Goal: Obtain resource: Download file/media

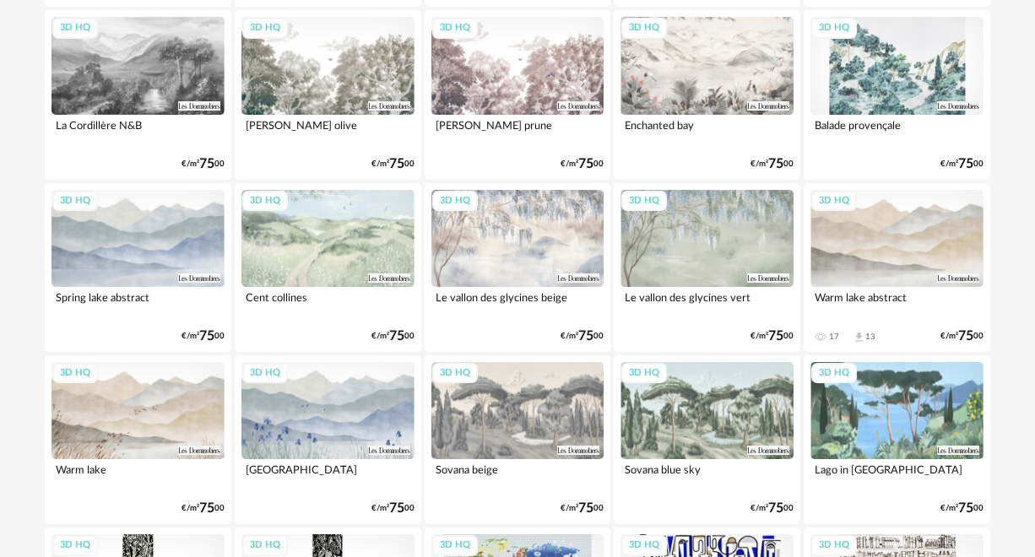
scroll to position [388, 0]
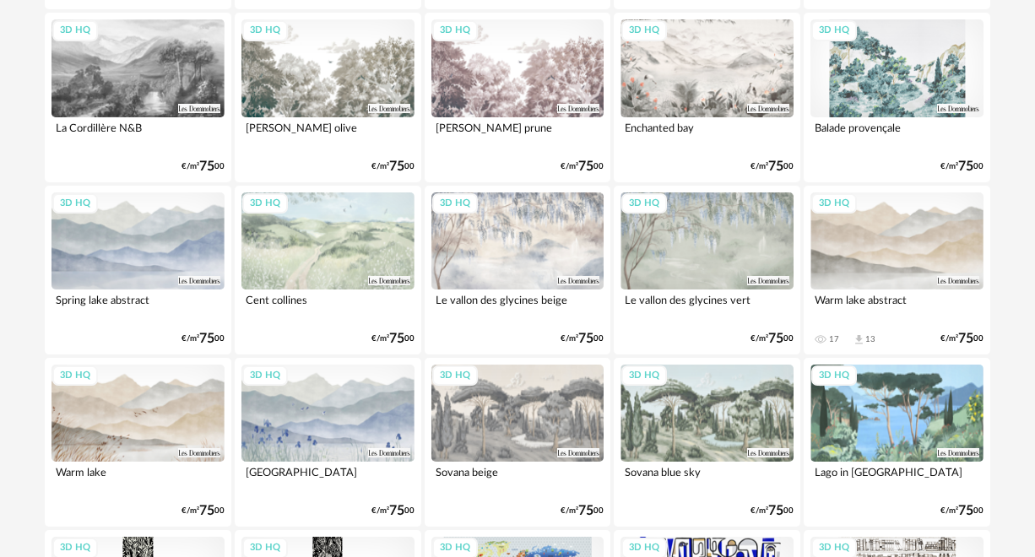
click at [193, 428] on div "3D HQ" at bounding box center [138, 413] width 173 height 97
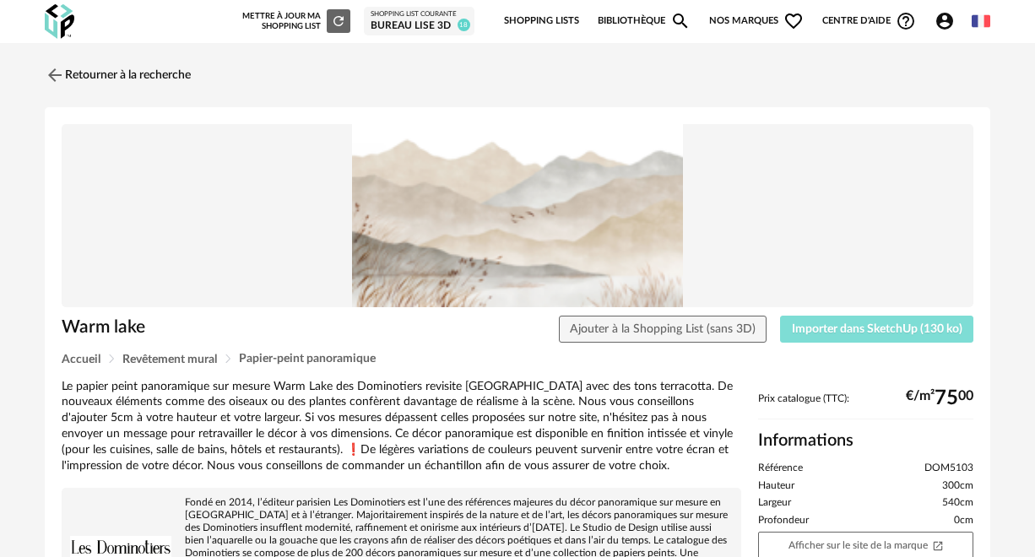
click at [899, 330] on span "Importer dans SketchUp (130 ko)" at bounding box center [877, 329] width 171 height 12
click at [68, 72] on link "Retourner à la recherche" at bounding box center [114, 75] width 146 height 37
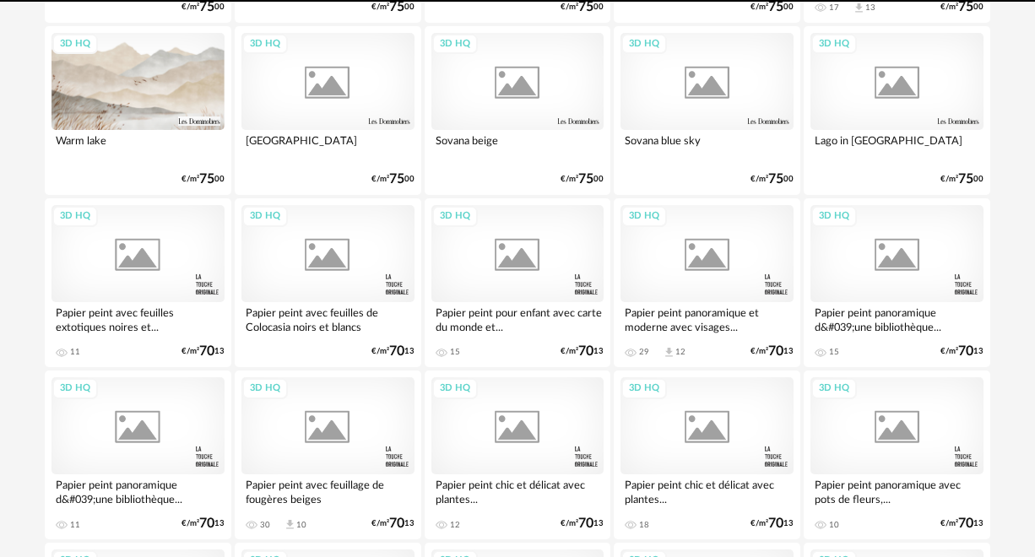
scroll to position [740, 0]
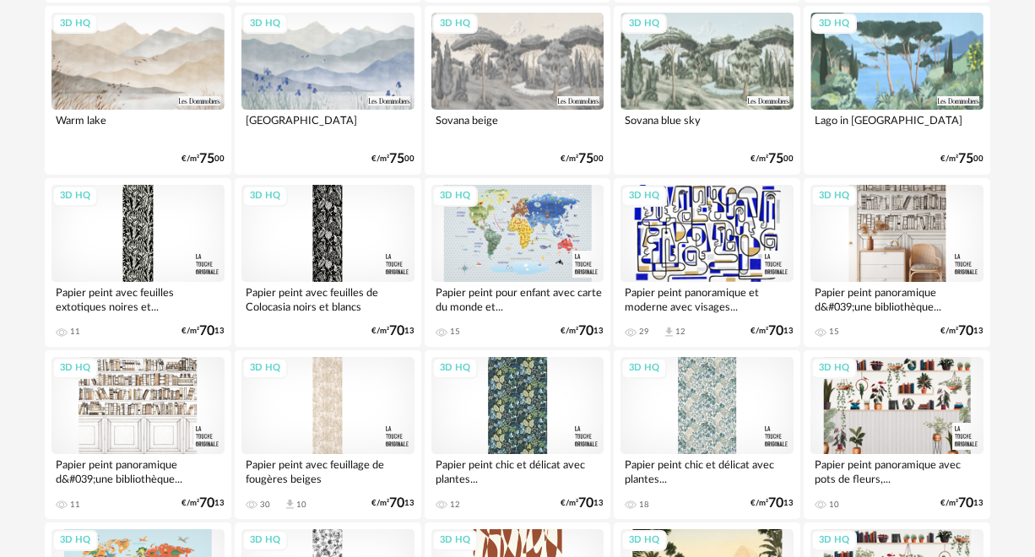
click at [884, 246] on div "3D HQ" at bounding box center [897, 233] width 173 height 97
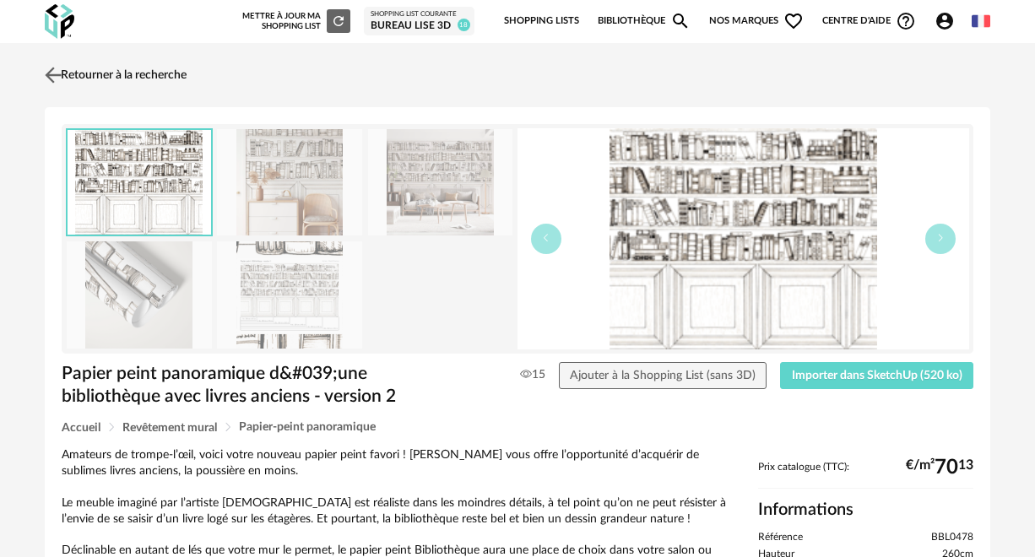
click at [55, 68] on img at bounding box center [53, 74] width 24 height 24
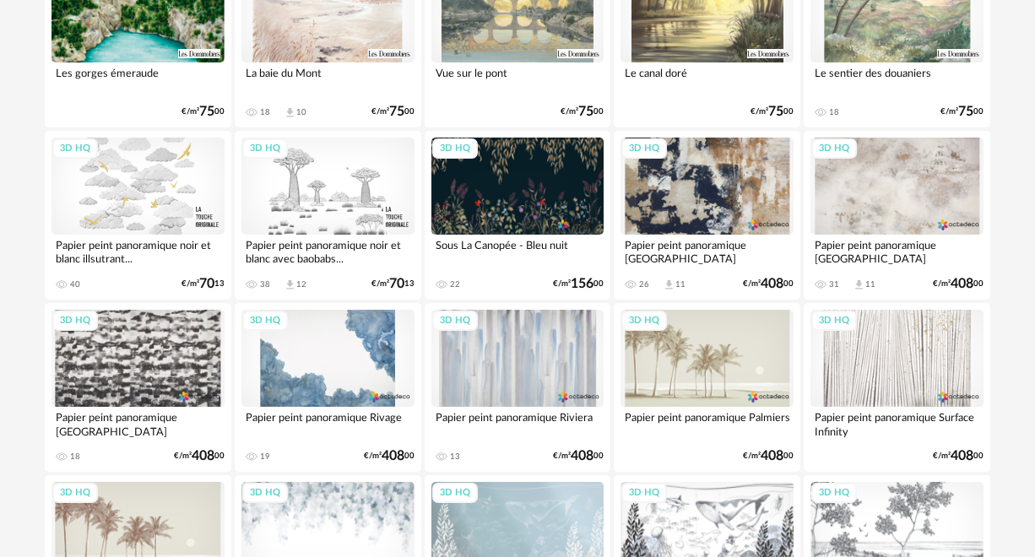
scroll to position [2234, 0]
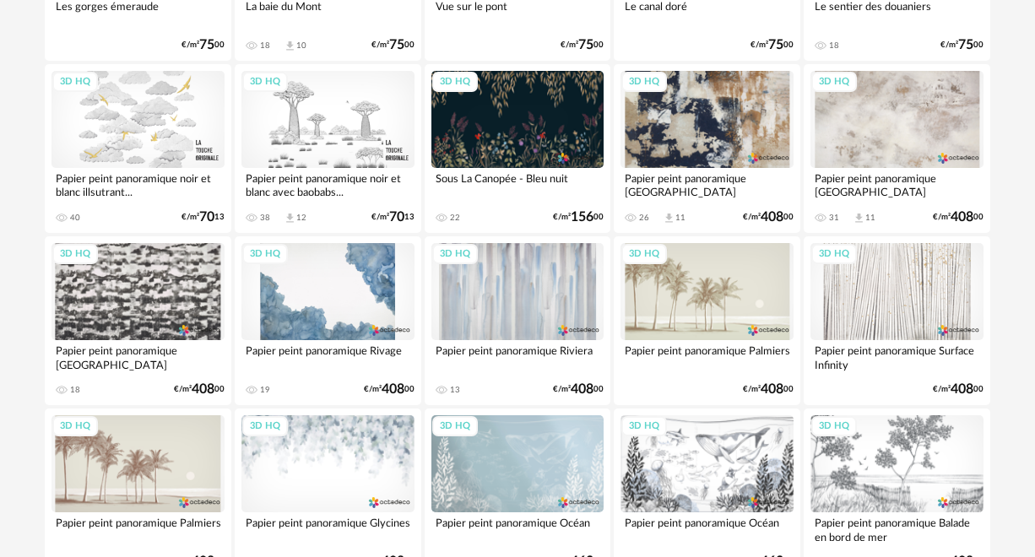
click at [321, 443] on div "3D HQ" at bounding box center [328, 463] width 173 height 97
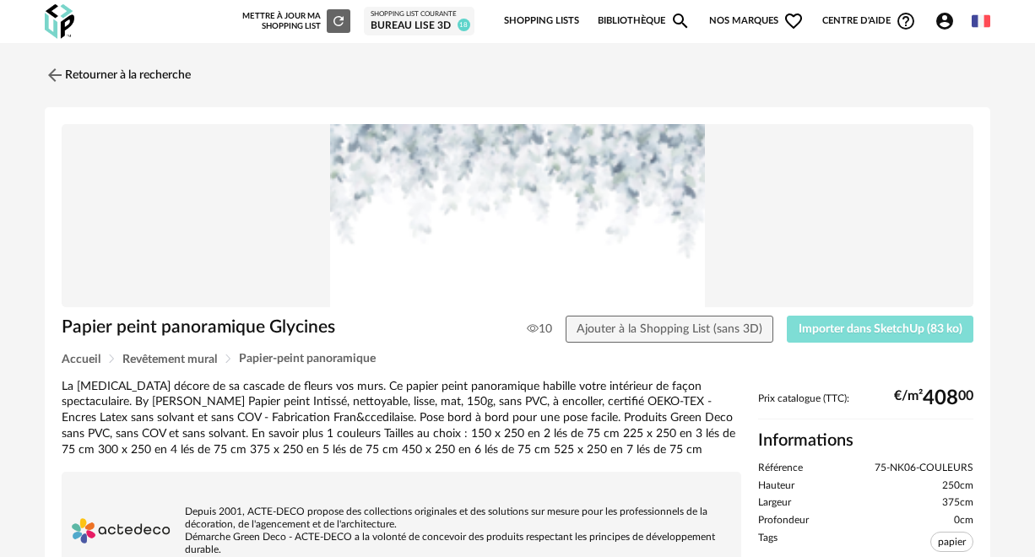
click at [872, 327] on span "Importer dans SketchUp (83 ko)" at bounding box center [881, 329] width 164 height 12
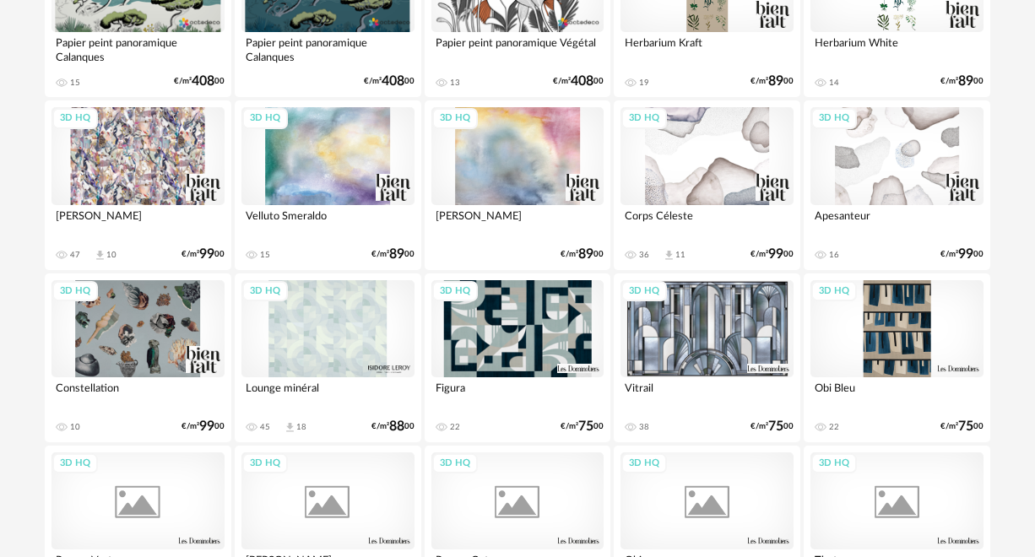
scroll to position [3059, 0]
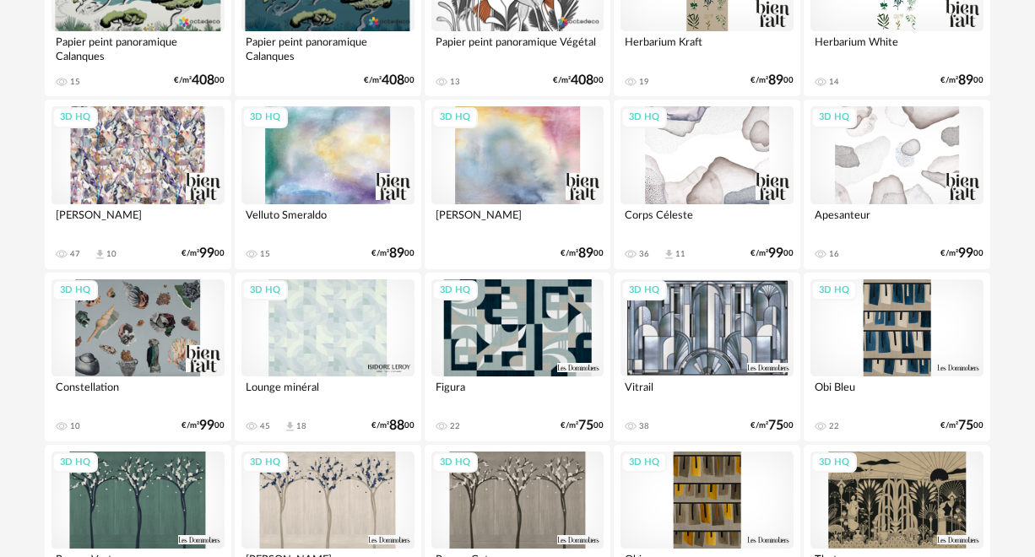
click at [313, 505] on div "3D HQ" at bounding box center [328, 500] width 173 height 97
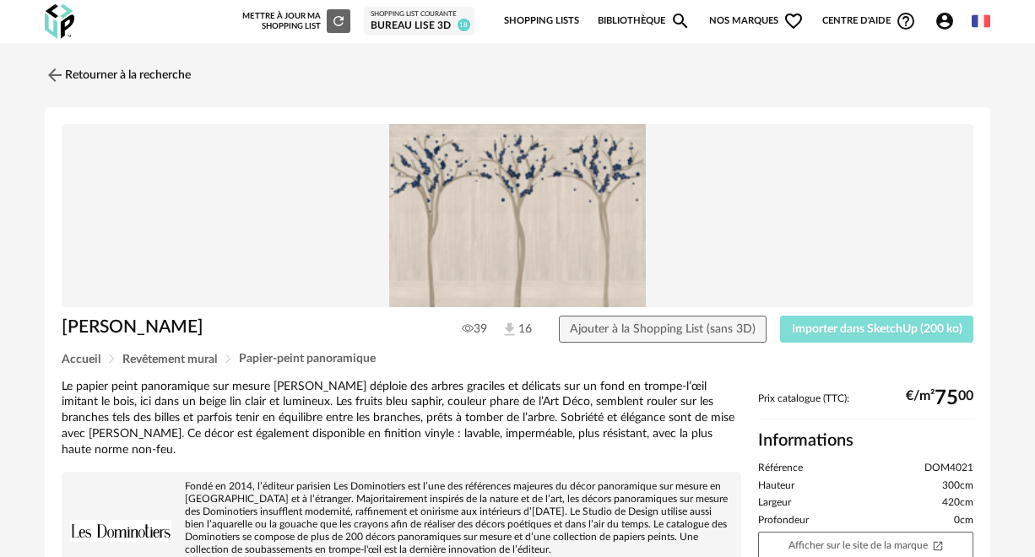
click at [839, 323] on span "Importer dans SketchUp (200 ko)" at bounding box center [877, 329] width 171 height 12
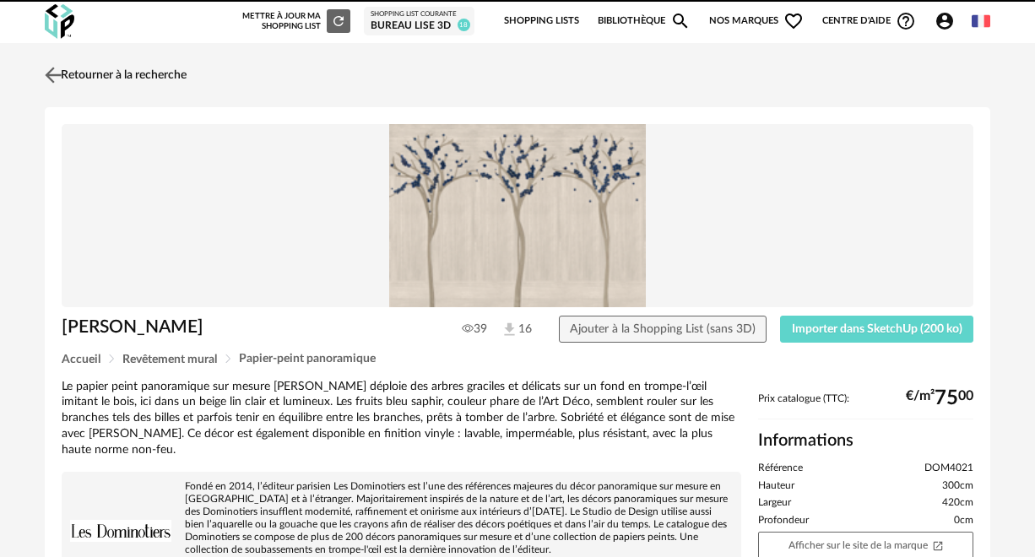
click at [82, 72] on link "Retourner à la recherche" at bounding box center [114, 75] width 146 height 37
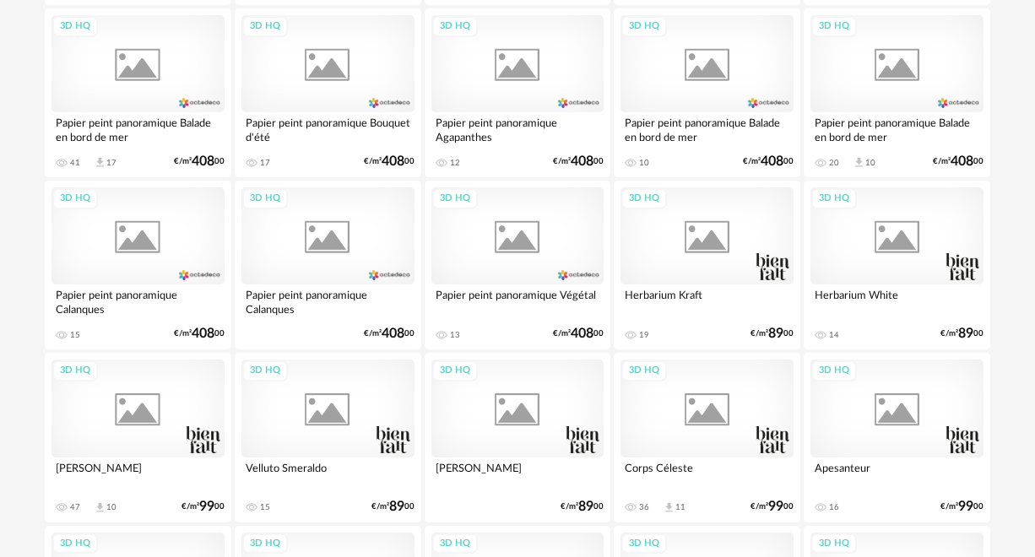
scroll to position [3178, 0]
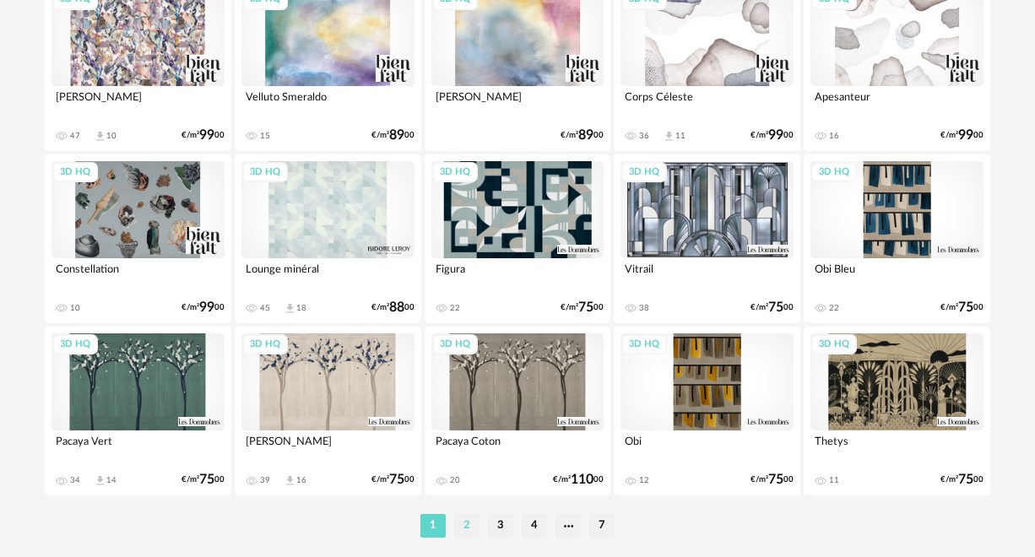
click at [466, 526] on li "2" at bounding box center [466, 526] width 25 height 24
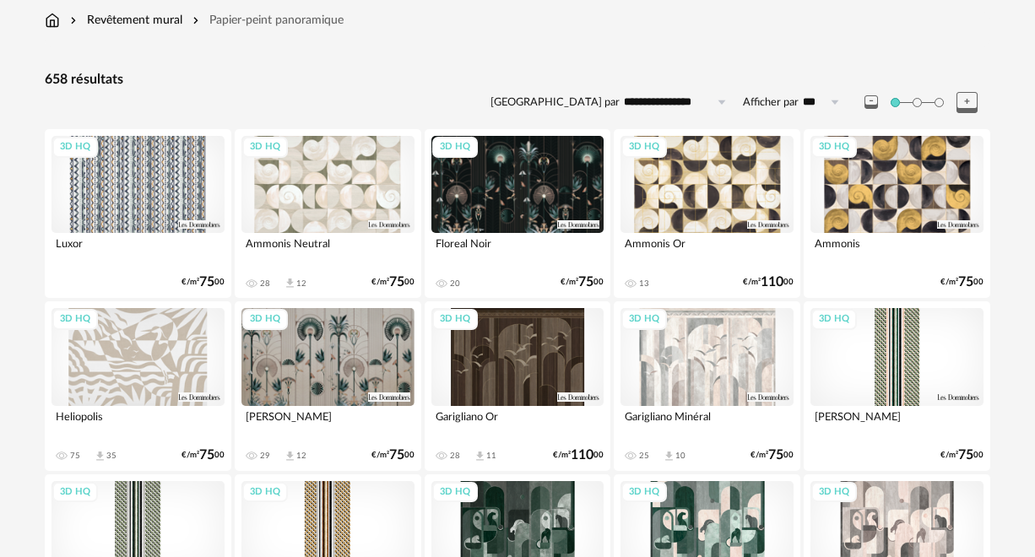
scroll to position [145, 0]
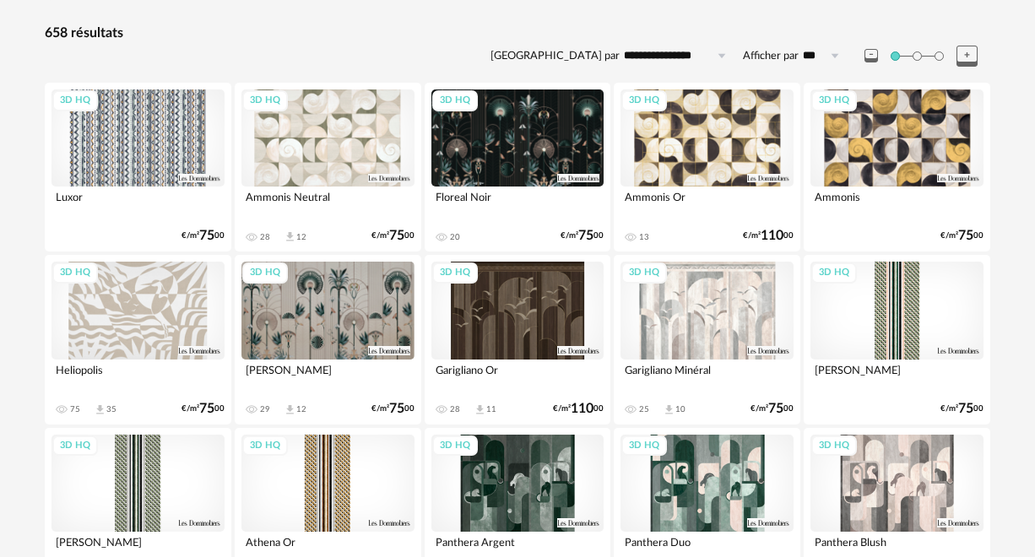
click at [163, 311] on div "3D HQ" at bounding box center [138, 310] width 173 height 97
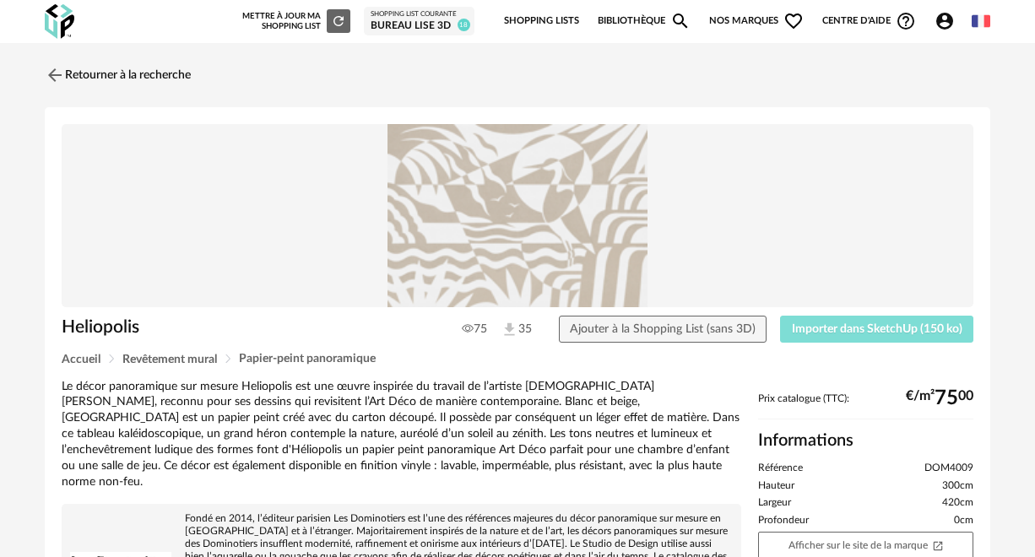
click at [855, 330] on span "Importer dans SketchUp (150 ko)" at bounding box center [877, 329] width 171 height 12
click at [70, 76] on link "Retourner à la recherche" at bounding box center [114, 75] width 146 height 37
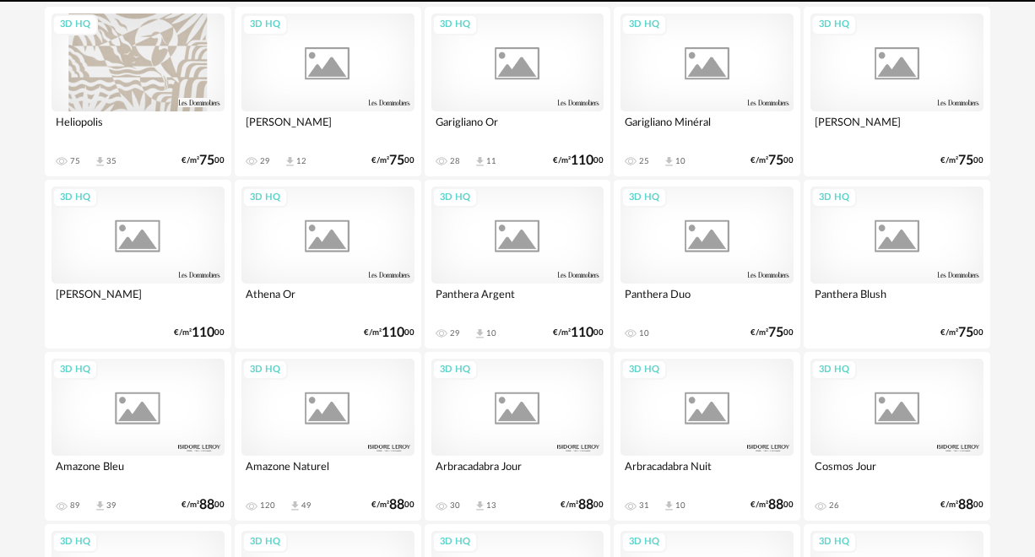
scroll to position [394, 0]
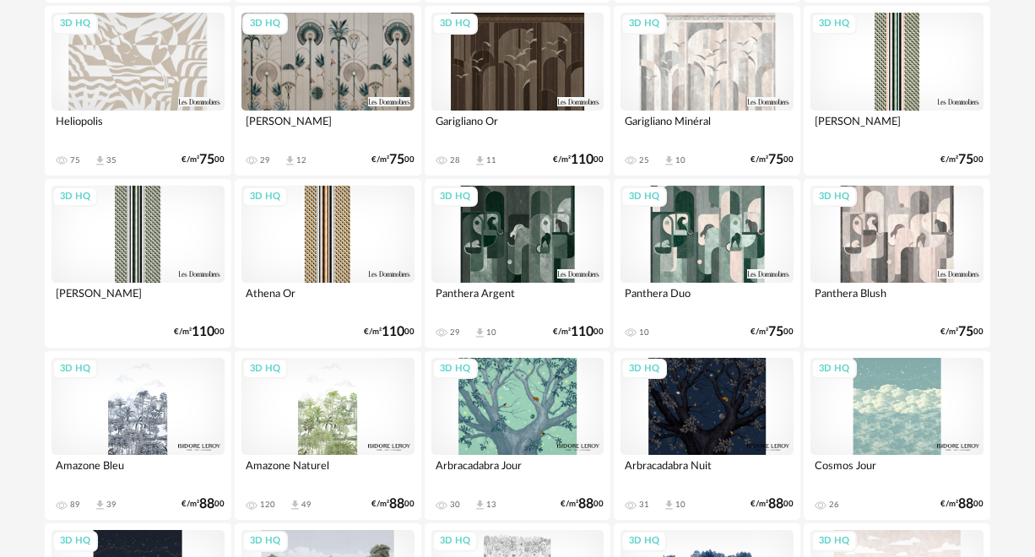
click at [338, 82] on div "3D HQ" at bounding box center [328, 61] width 173 height 97
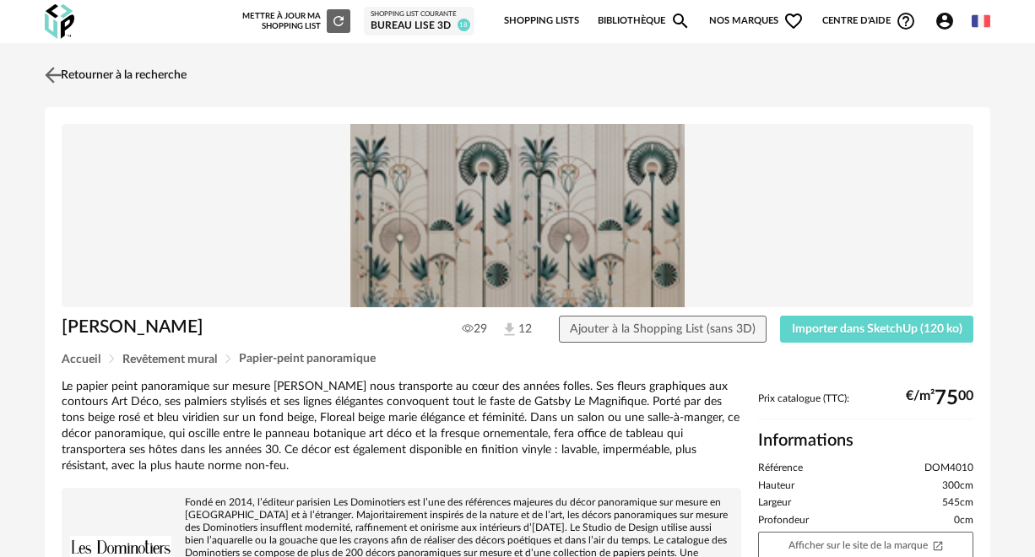
click at [52, 72] on img at bounding box center [53, 74] width 24 height 24
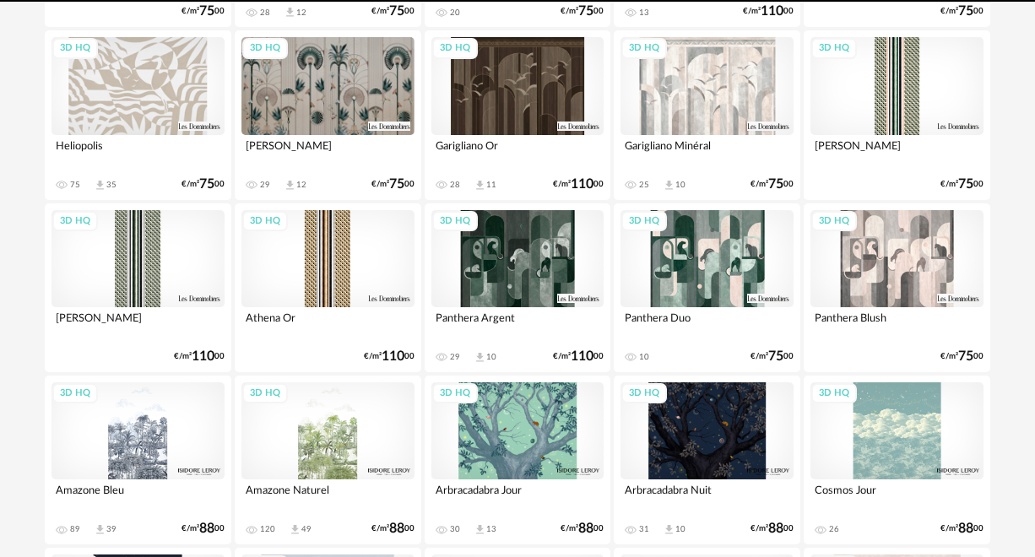
scroll to position [231, 0]
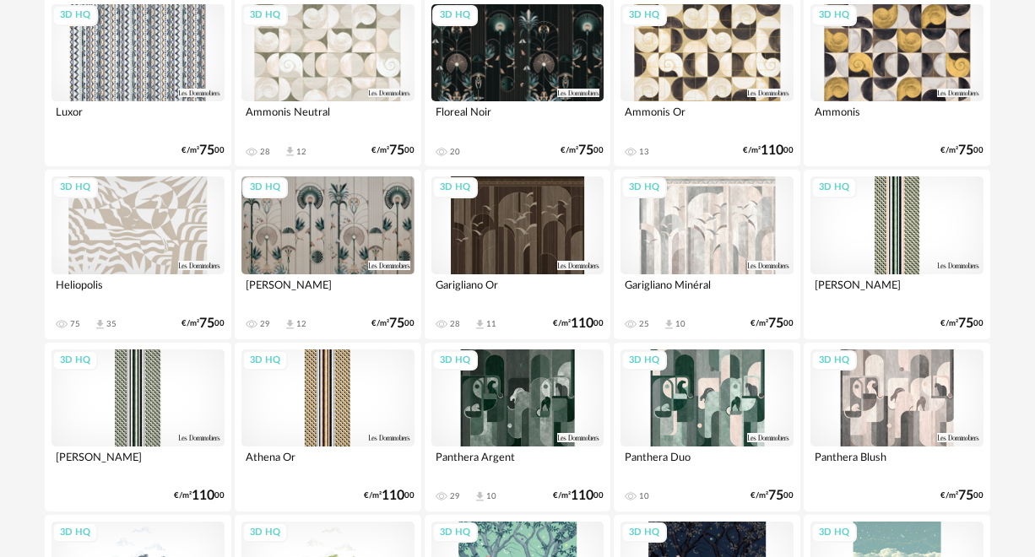
click at [719, 249] on div "3D HQ" at bounding box center [707, 224] width 173 height 97
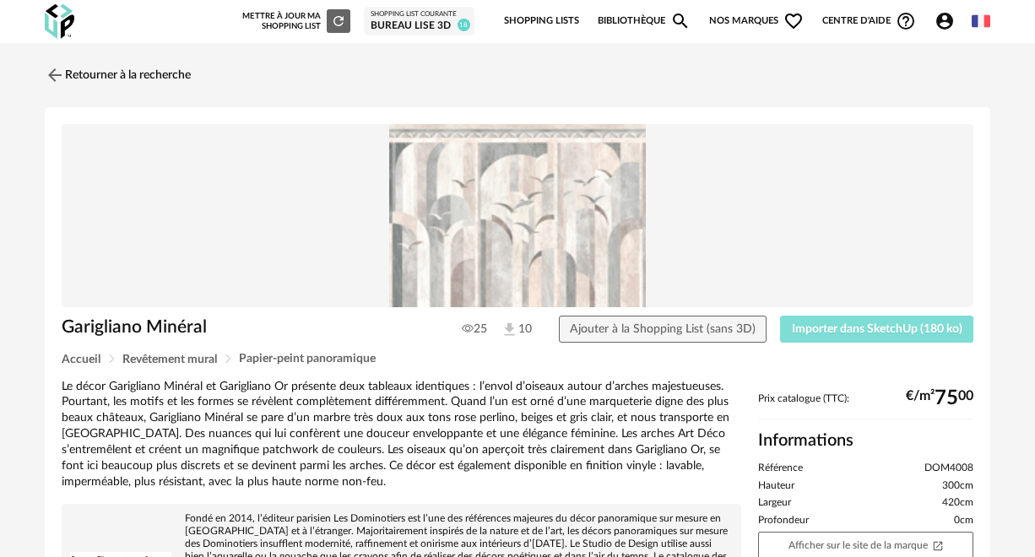
click at [804, 335] on span "Importer dans SketchUp (180 ko)" at bounding box center [877, 329] width 171 height 12
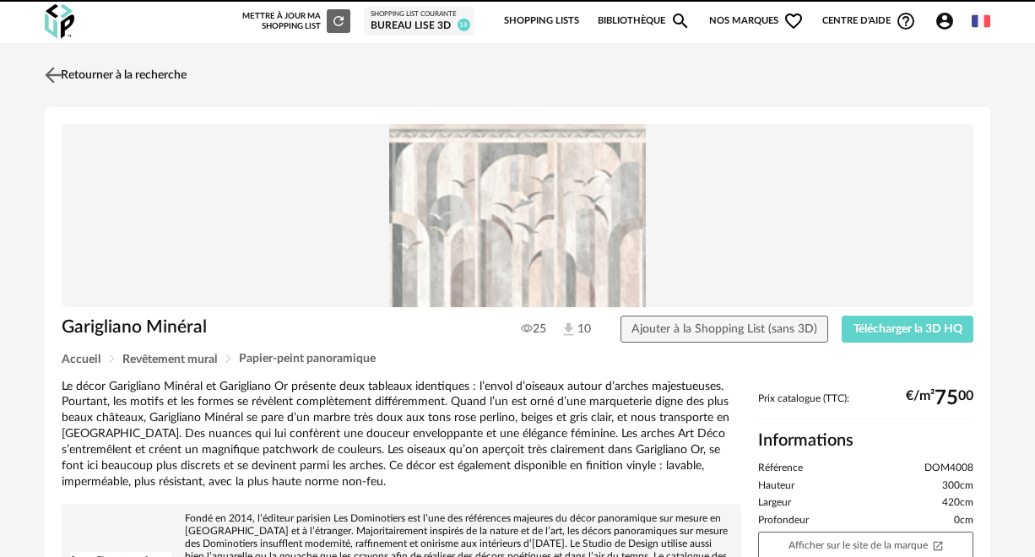
click at [75, 67] on link "Retourner à la recherche" at bounding box center [114, 75] width 146 height 37
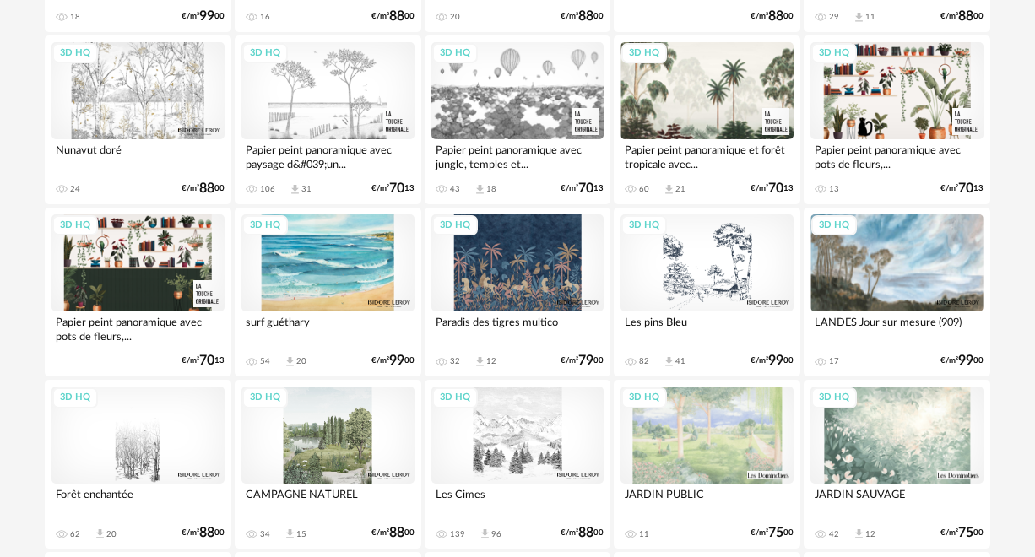
scroll to position [2458, 0]
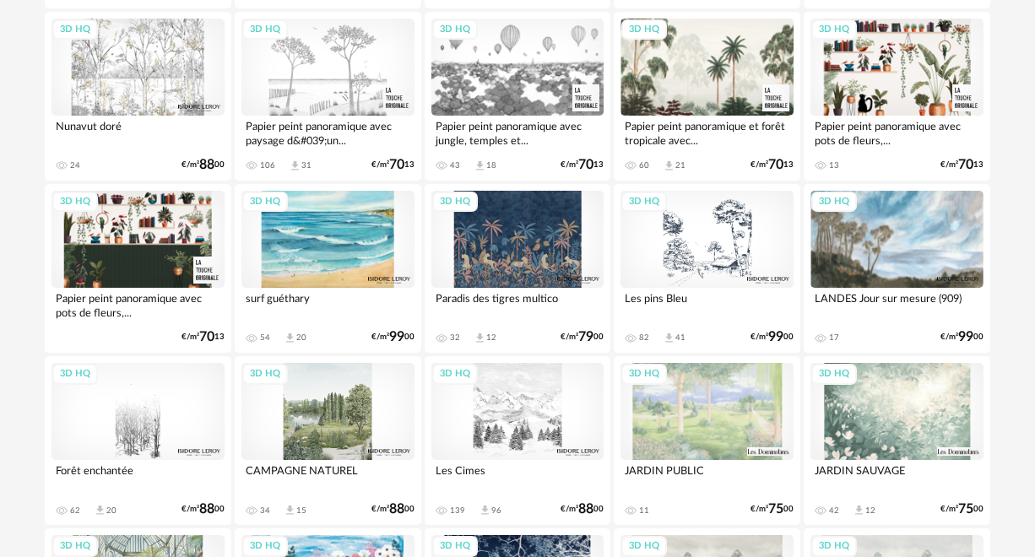
click at [139, 404] on div "3D HQ" at bounding box center [138, 411] width 173 height 97
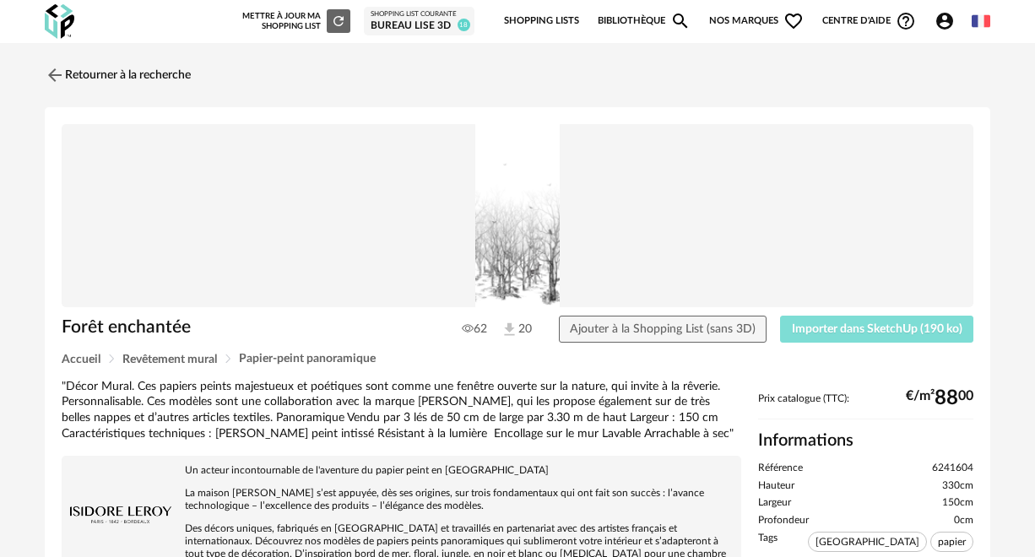
click at [866, 326] on span "Importer dans SketchUp (190 ko)" at bounding box center [877, 329] width 171 height 12
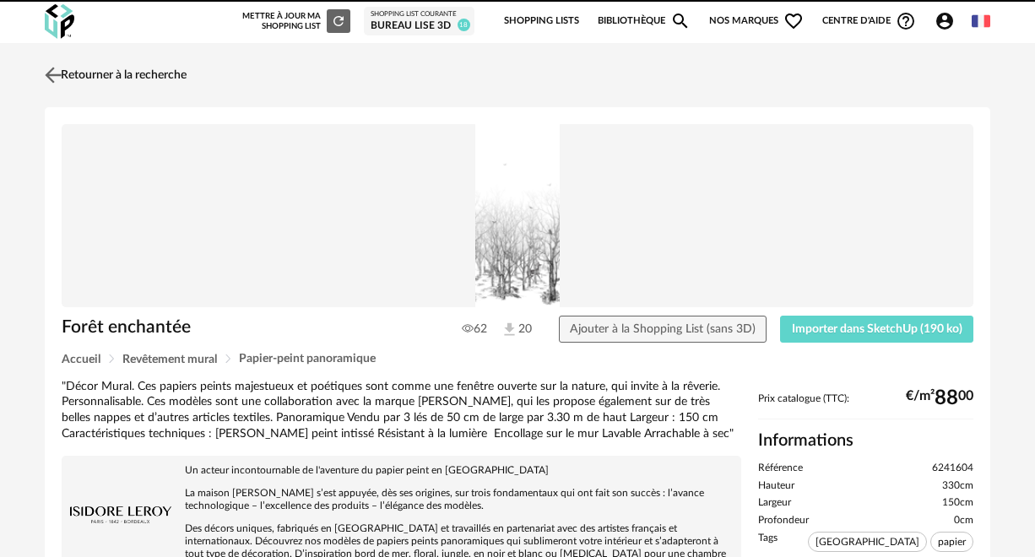
click at [56, 68] on img at bounding box center [53, 74] width 24 height 24
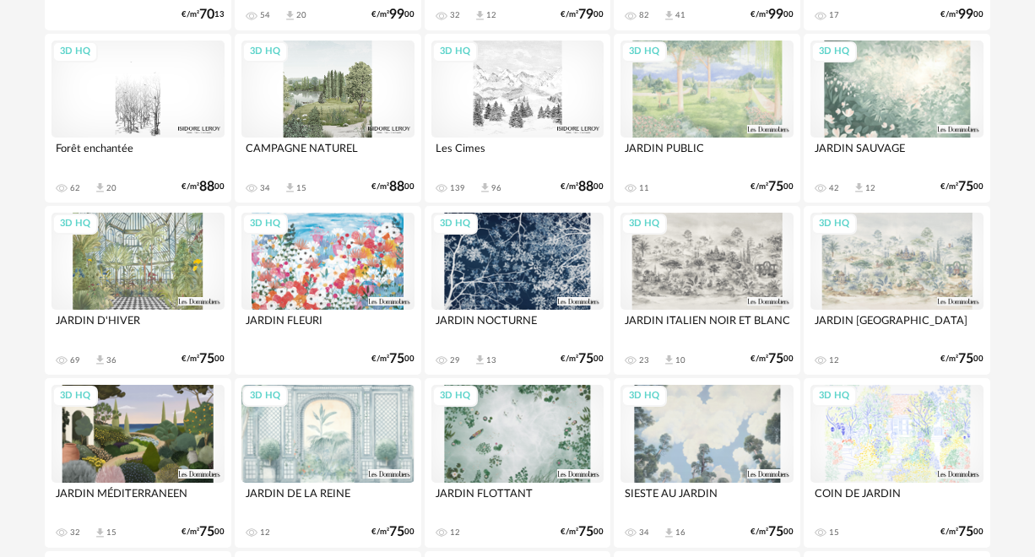
scroll to position [2809, 0]
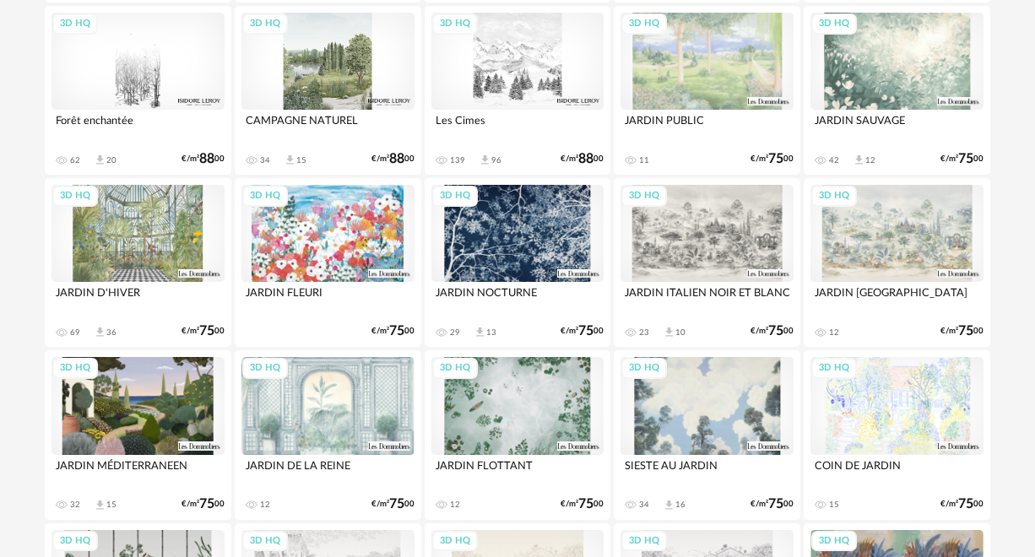
click at [702, 241] on div "3D HQ" at bounding box center [707, 233] width 173 height 97
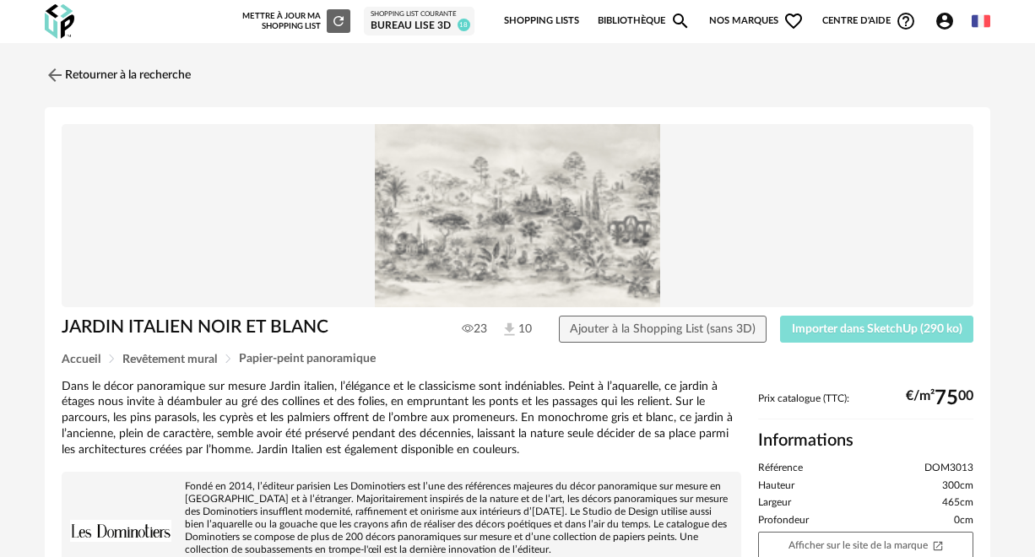
click at [859, 328] on span "Importer dans SketchUp (290 ko)" at bounding box center [877, 329] width 171 height 12
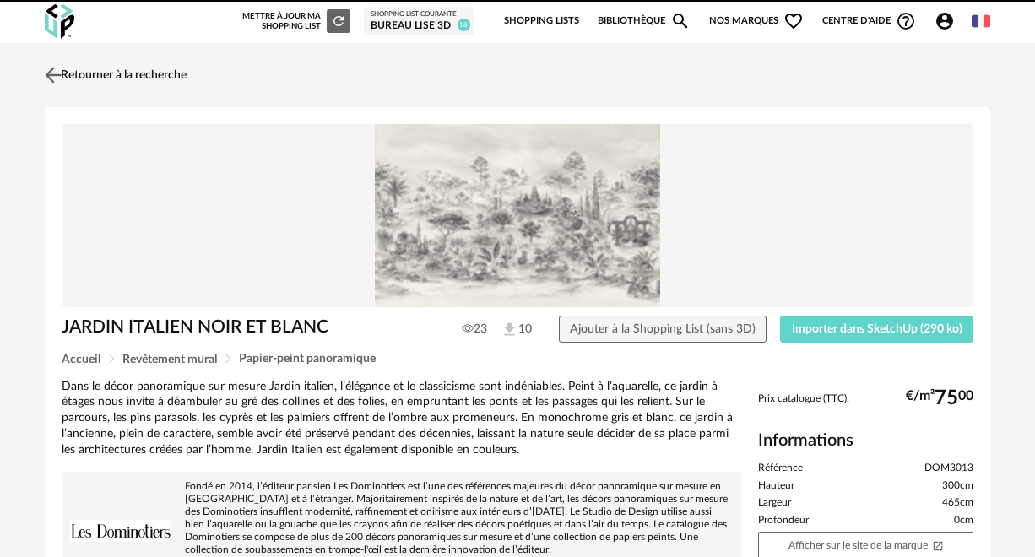
click at [79, 75] on link "Retourner à la recherche" at bounding box center [114, 75] width 146 height 37
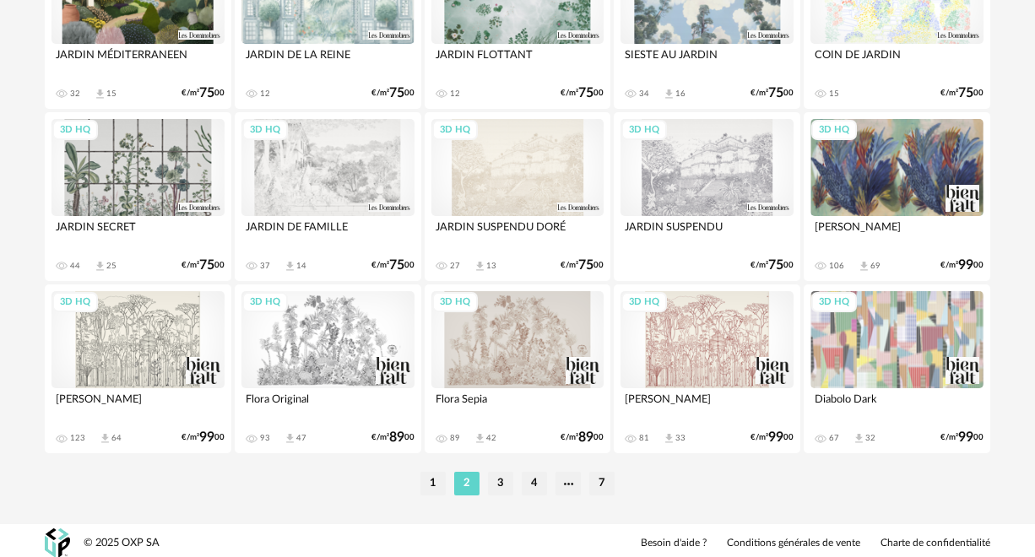
scroll to position [3226, 0]
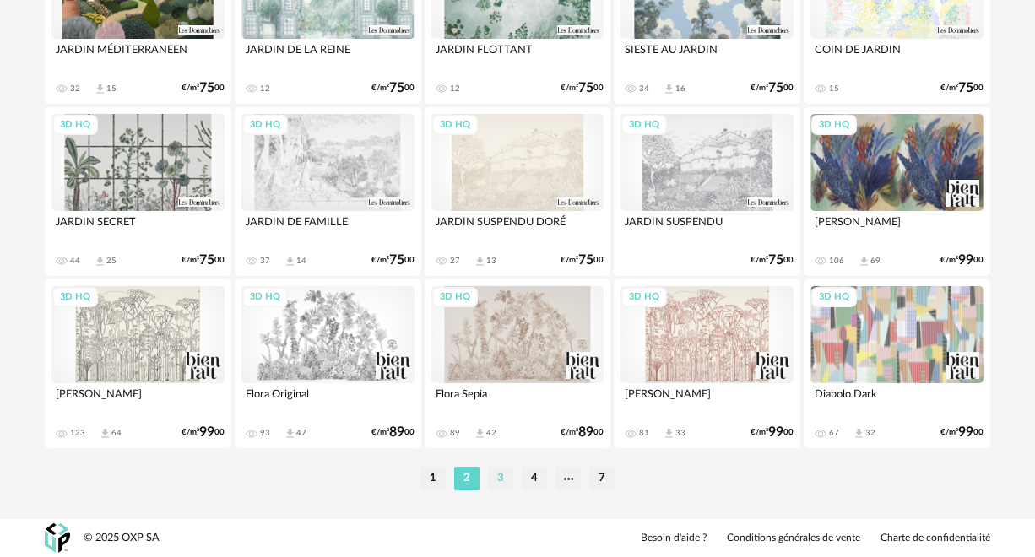
click at [504, 480] on li "3" at bounding box center [500, 479] width 25 height 24
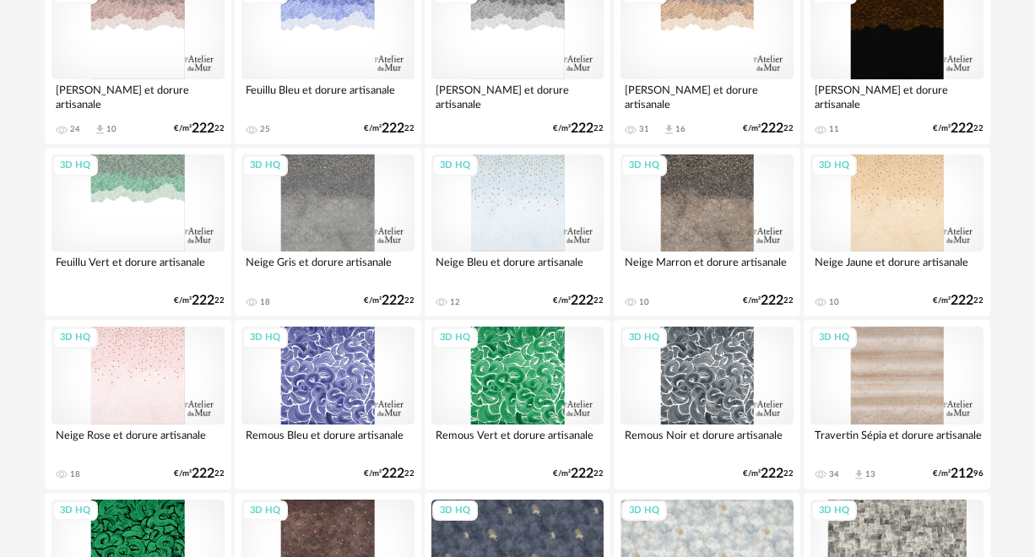
scroll to position [958, 0]
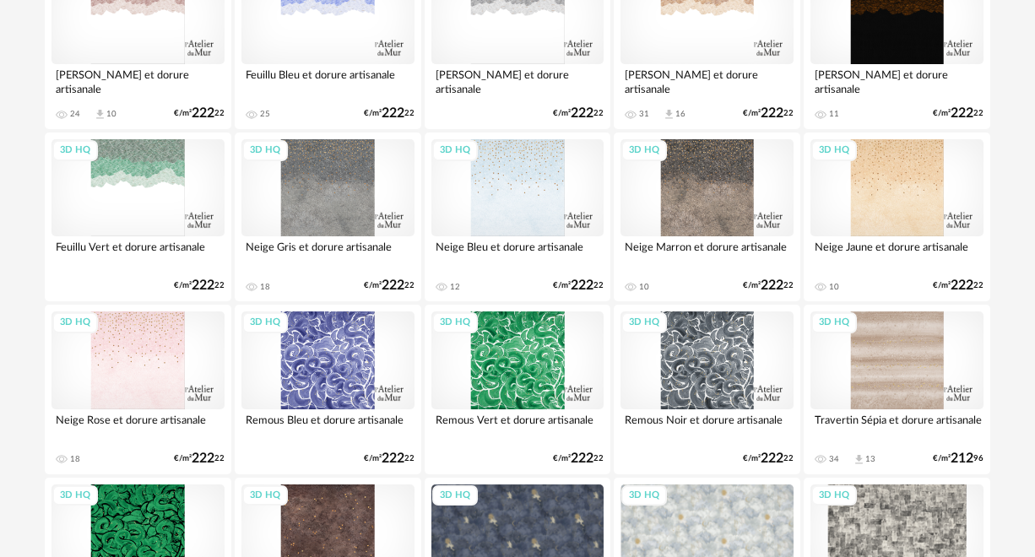
click at [906, 381] on div "3D HQ" at bounding box center [897, 360] width 173 height 97
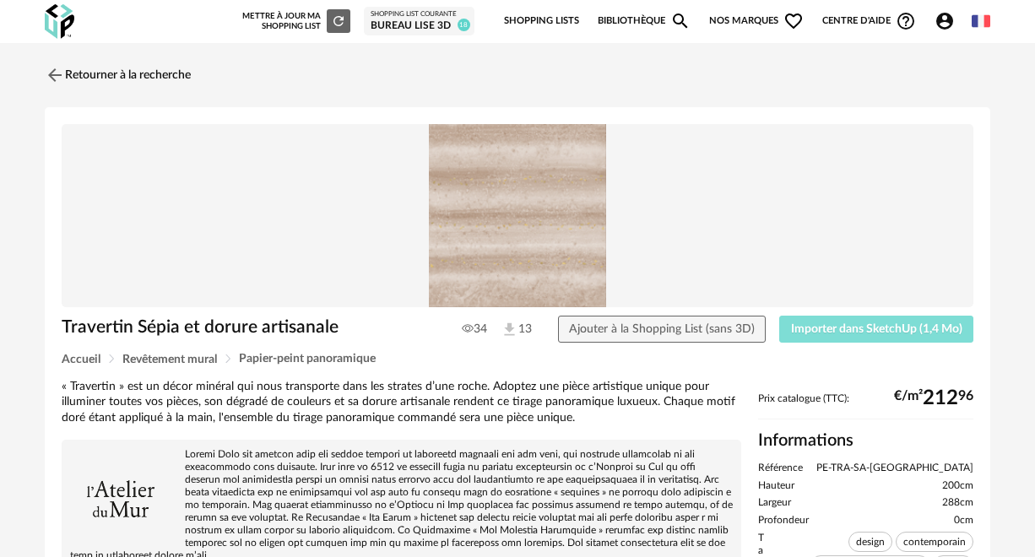
click at [869, 324] on span "Importer dans SketchUp (1,4 Mo)" at bounding box center [876, 329] width 171 height 12
click at [60, 73] on img at bounding box center [53, 74] width 24 height 24
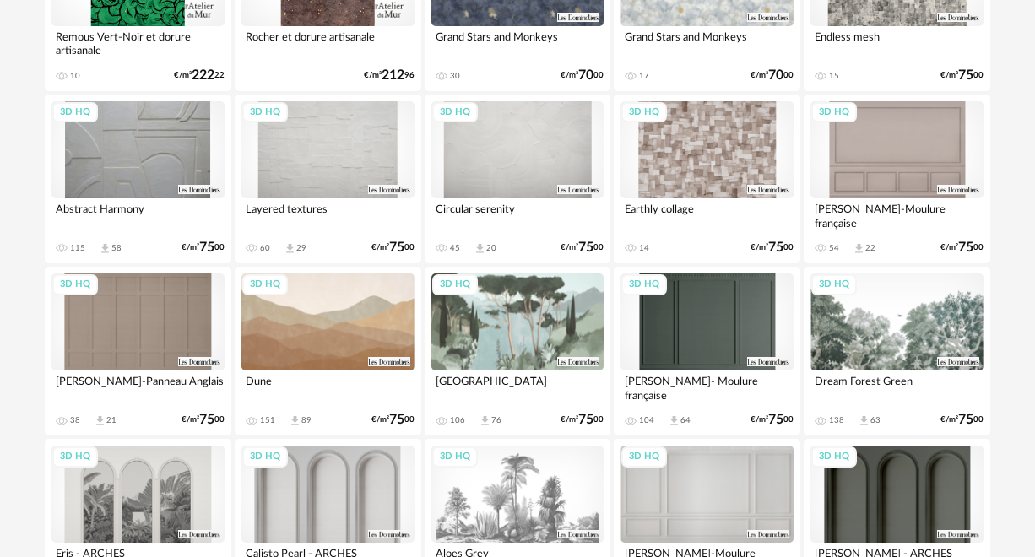
scroll to position [1531, 0]
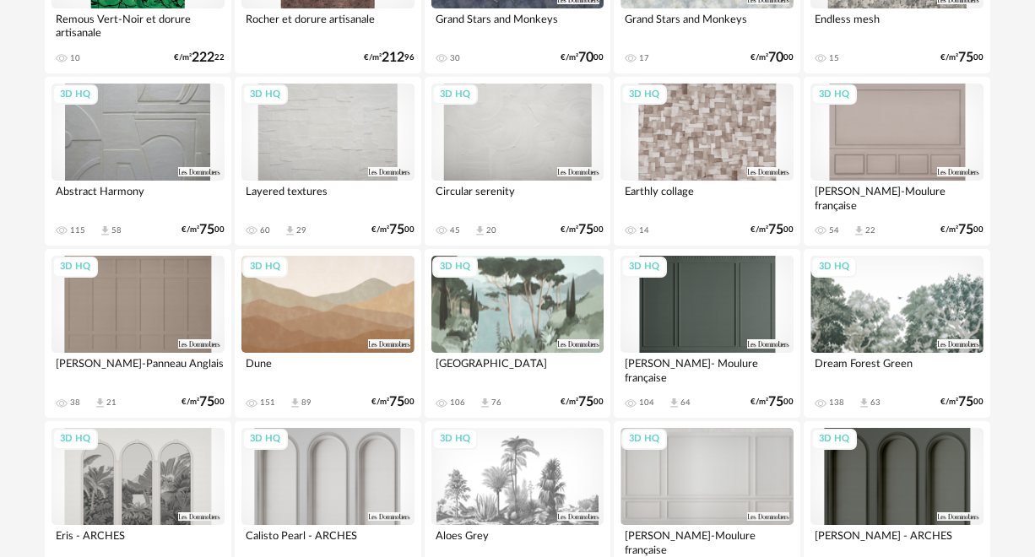
click at [122, 301] on div "3D HQ" at bounding box center [138, 304] width 173 height 97
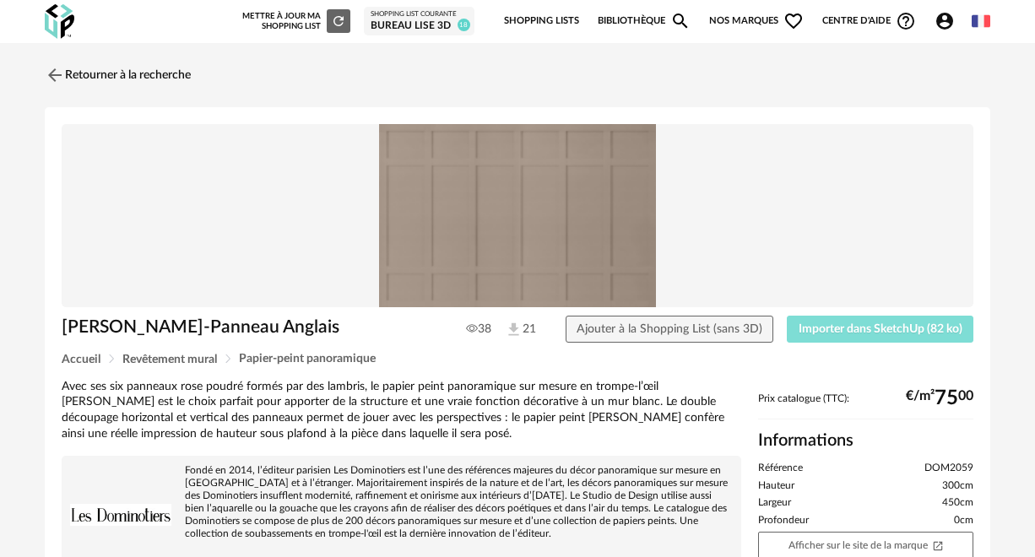
click at [902, 331] on span "Importer dans SketchUp (82 ko)" at bounding box center [881, 329] width 164 height 12
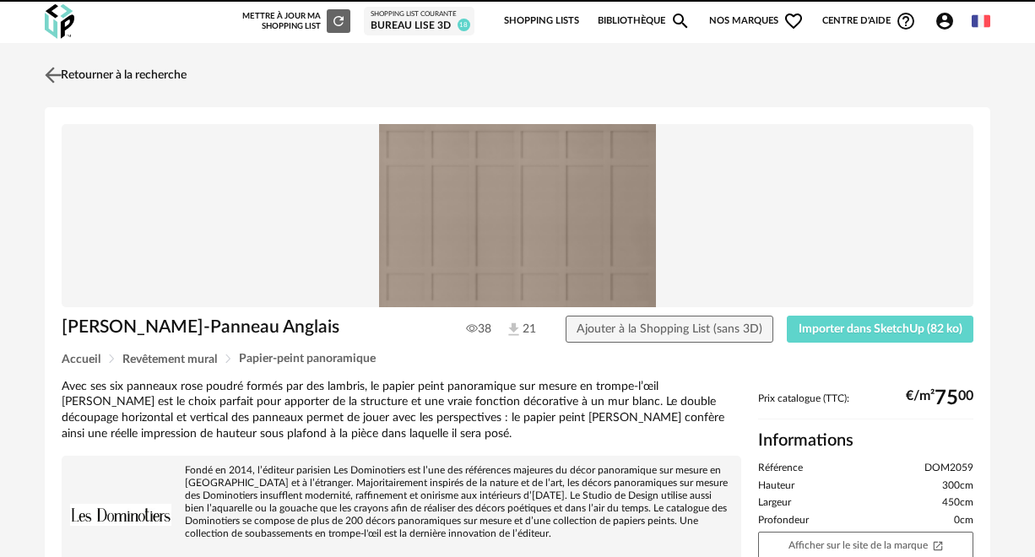
click at [90, 69] on link "Retourner à la recherche" at bounding box center [114, 75] width 146 height 37
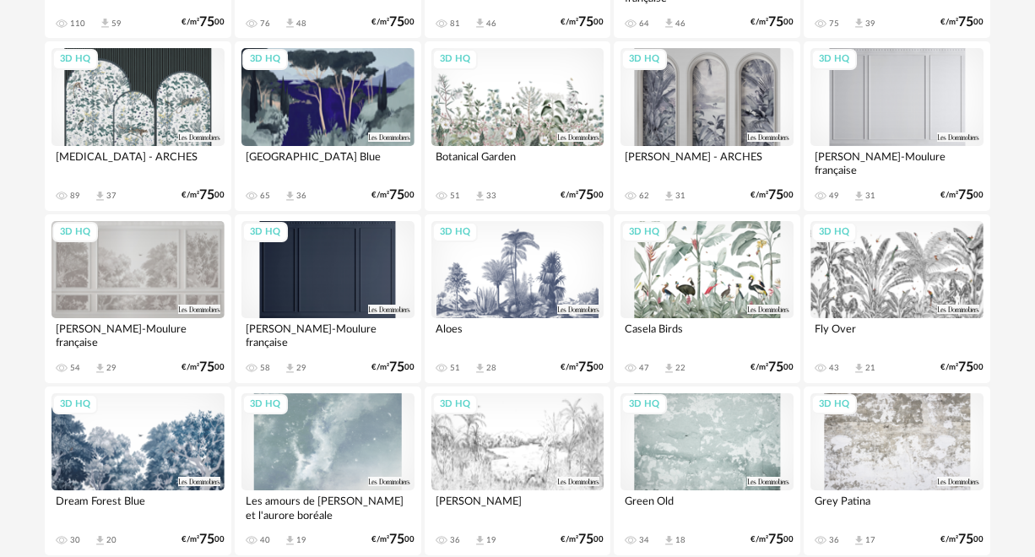
scroll to position [2125, 0]
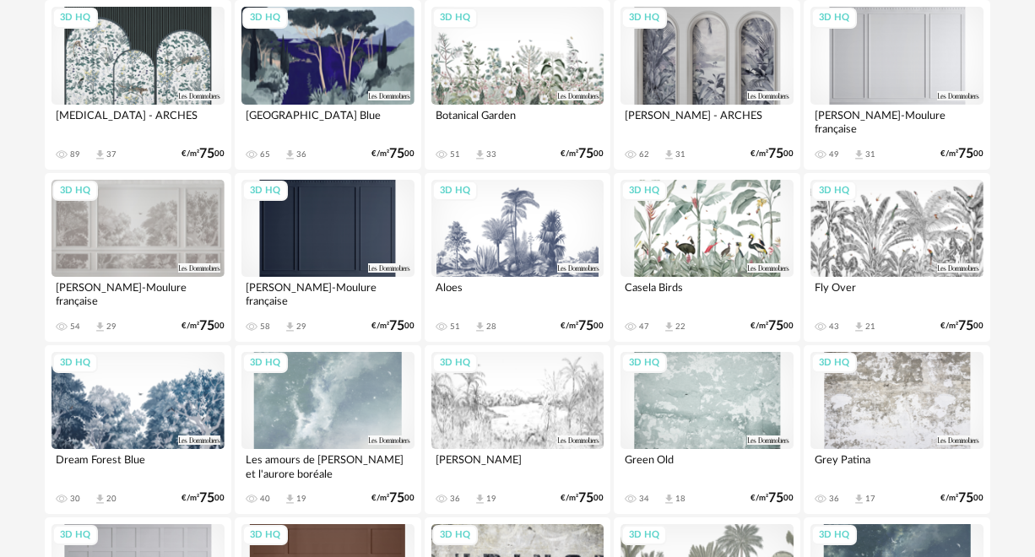
click at [143, 205] on div "3D HQ" at bounding box center [138, 228] width 173 height 97
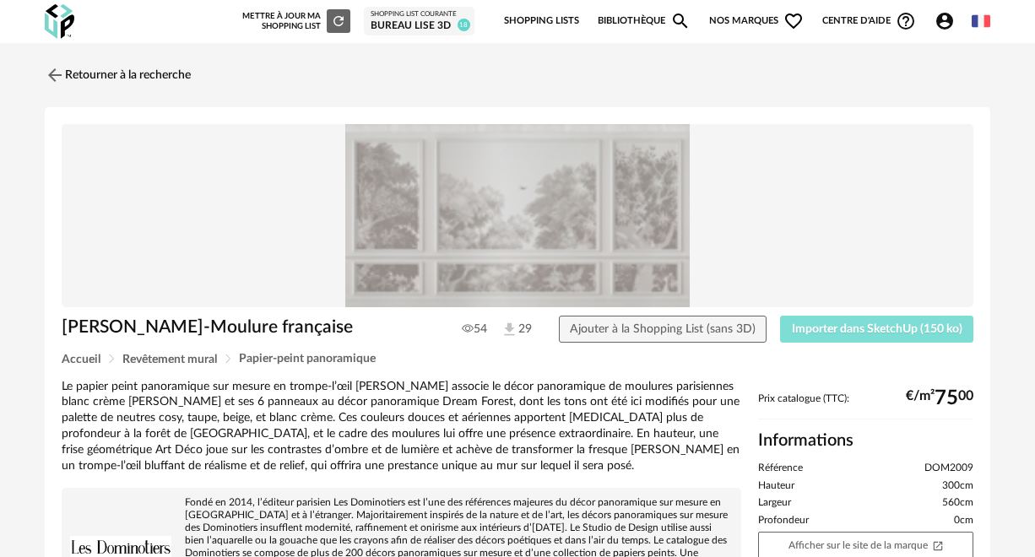
click at [827, 334] on span "Importer dans SketchUp (150 ko)" at bounding box center [877, 329] width 171 height 12
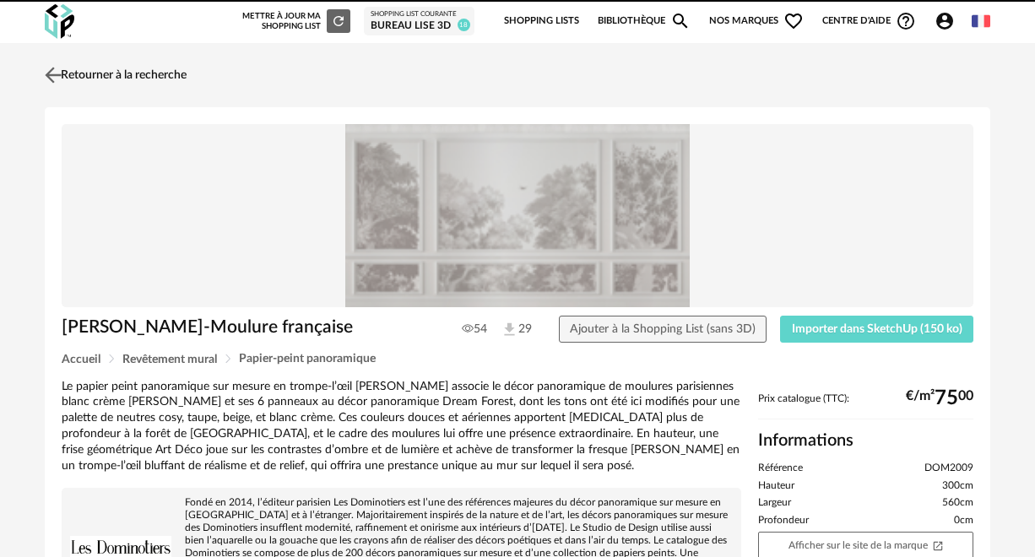
click at [70, 73] on link "Retourner à la recherche" at bounding box center [114, 75] width 146 height 37
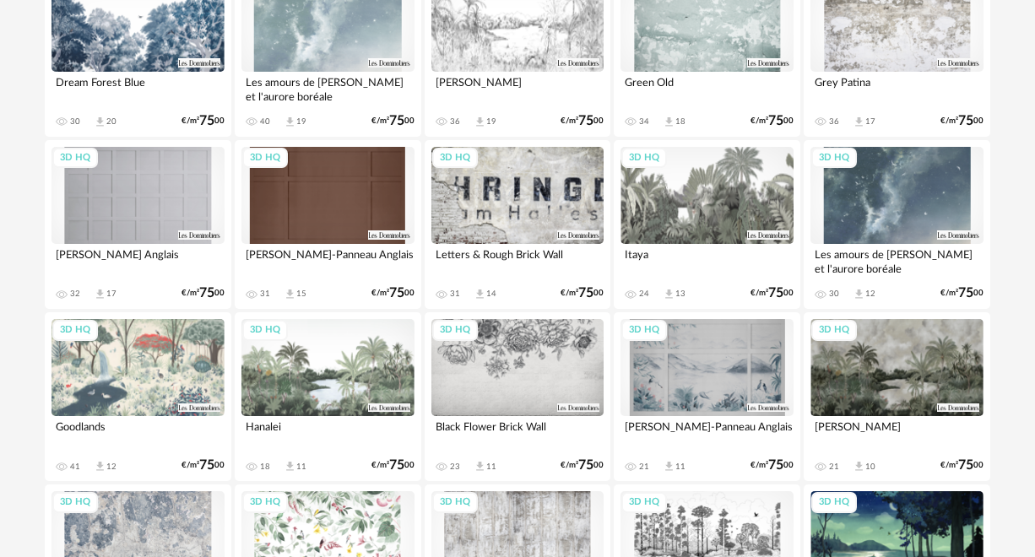
scroll to position [2511, 0]
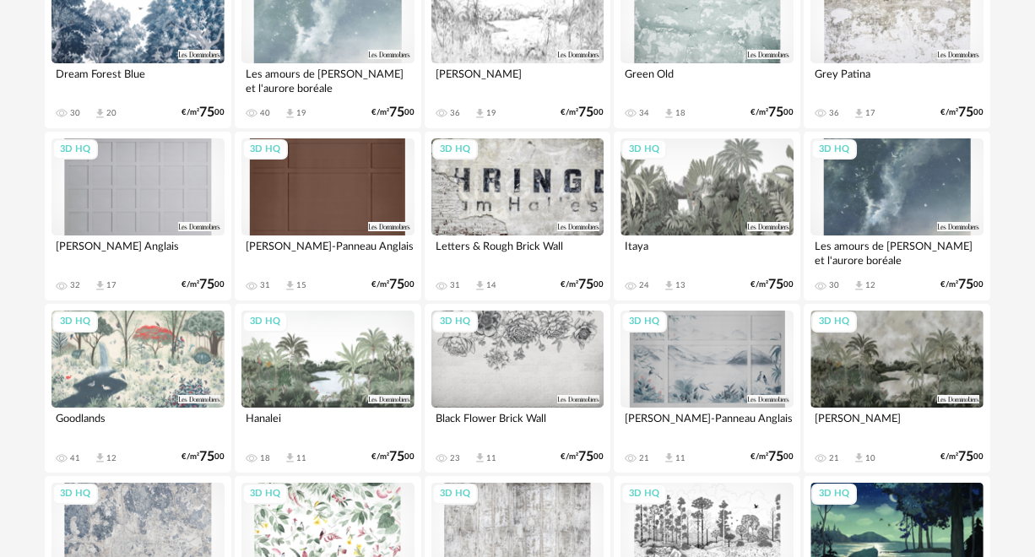
click at [515, 350] on div "3D HQ" at bounding box center [518, 359] width 173 height 97
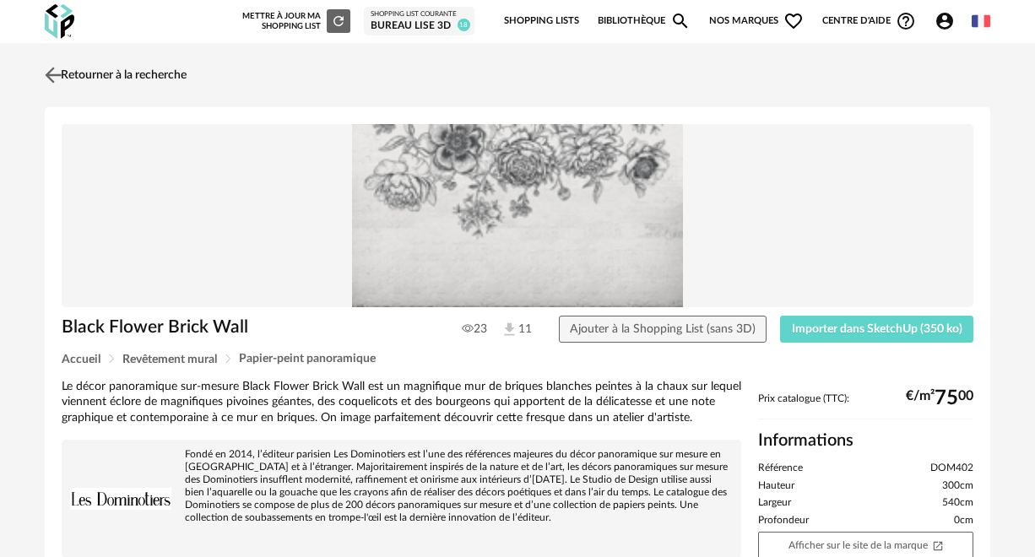
click at [62, 75] on img at bounding box center [53, 74] width 24 height 24
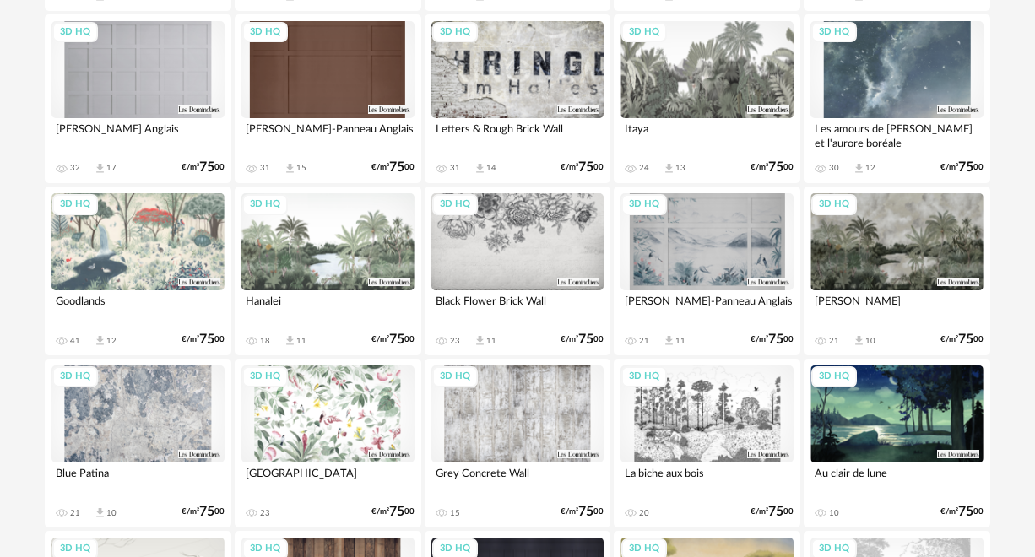
scroll to position [2659, 0]
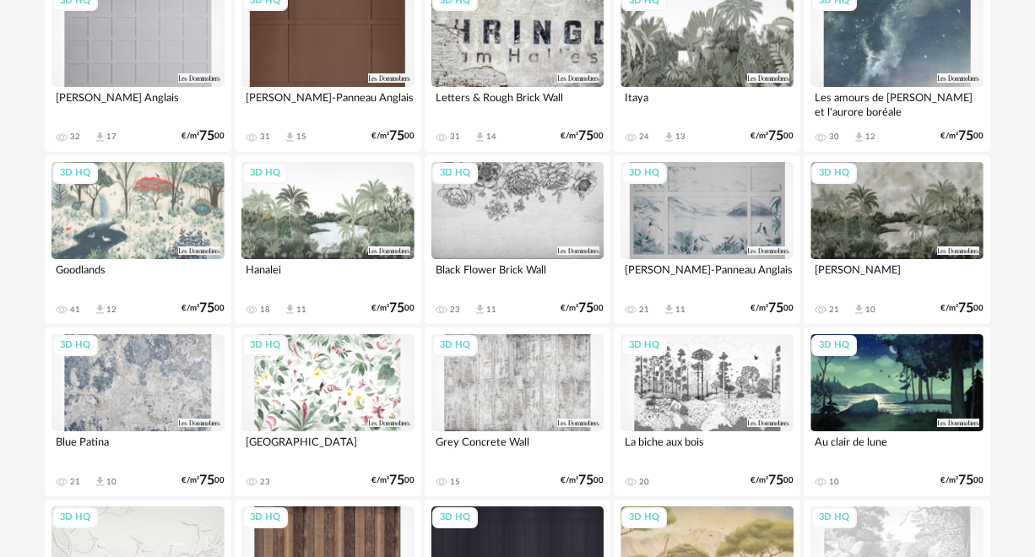
click at [699, 207] on div "3D HQ" at bounding box center [707, 210] width 173 height 97
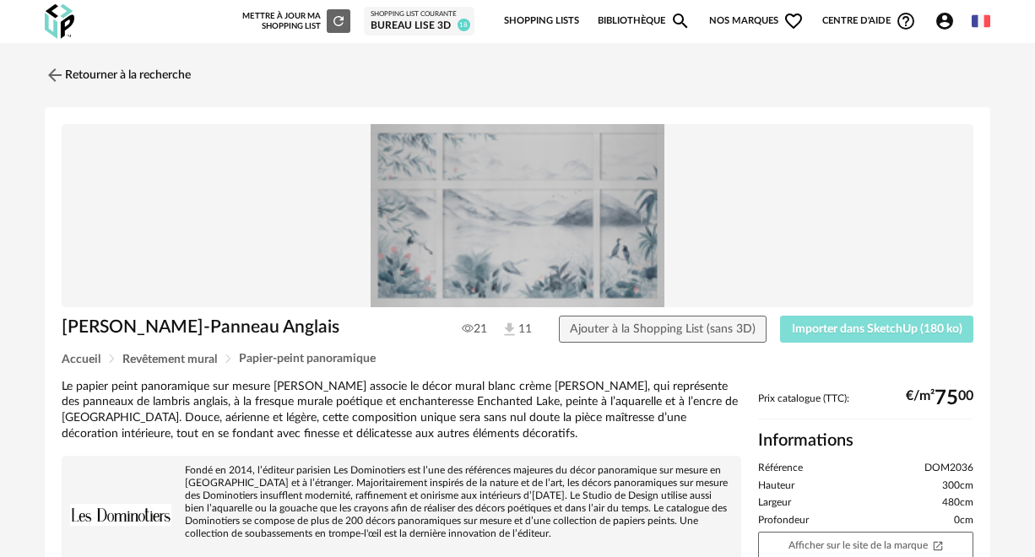
click at [823, 331] on span "Importer dans SketchUp (180 ko)" at bounding box center [877, 329] width 171 height 12
